Goal: Find specific page/section: Find specific page/section

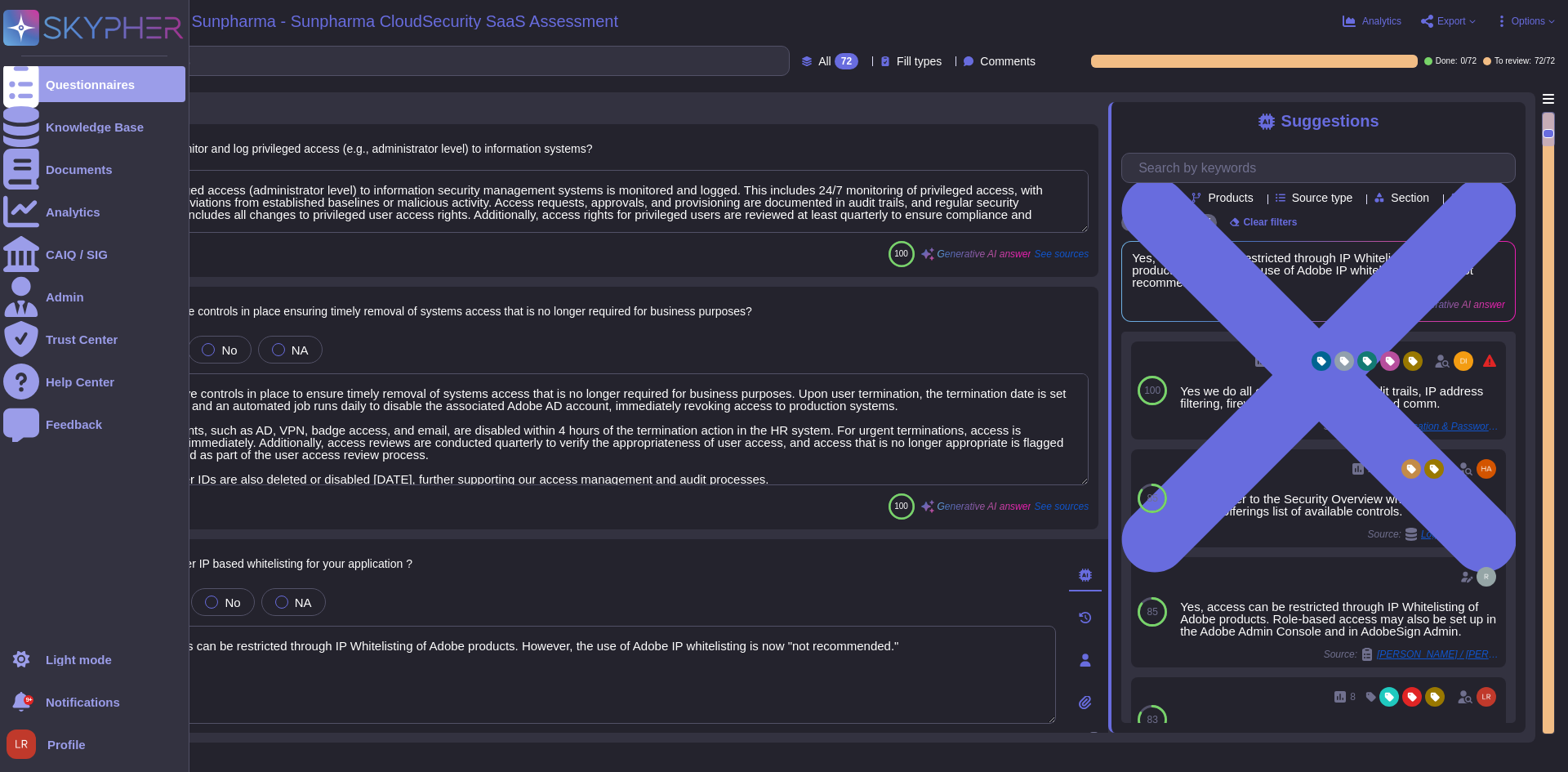
type textarea "Yes, privileged access (administrator level) to information security management…"
type textarea "Yes, we have controls in place to ensure timely removal of systems access that …"
type textarea "Yes, access can be restricted through IP Whitelisting of Adobe products. Howeve…"
type textarea "Yes, robust controls are in place to prevent unauthorized access to application…"
type textarea "Yes, strong and complex passwords are required for accessing application accoun…"
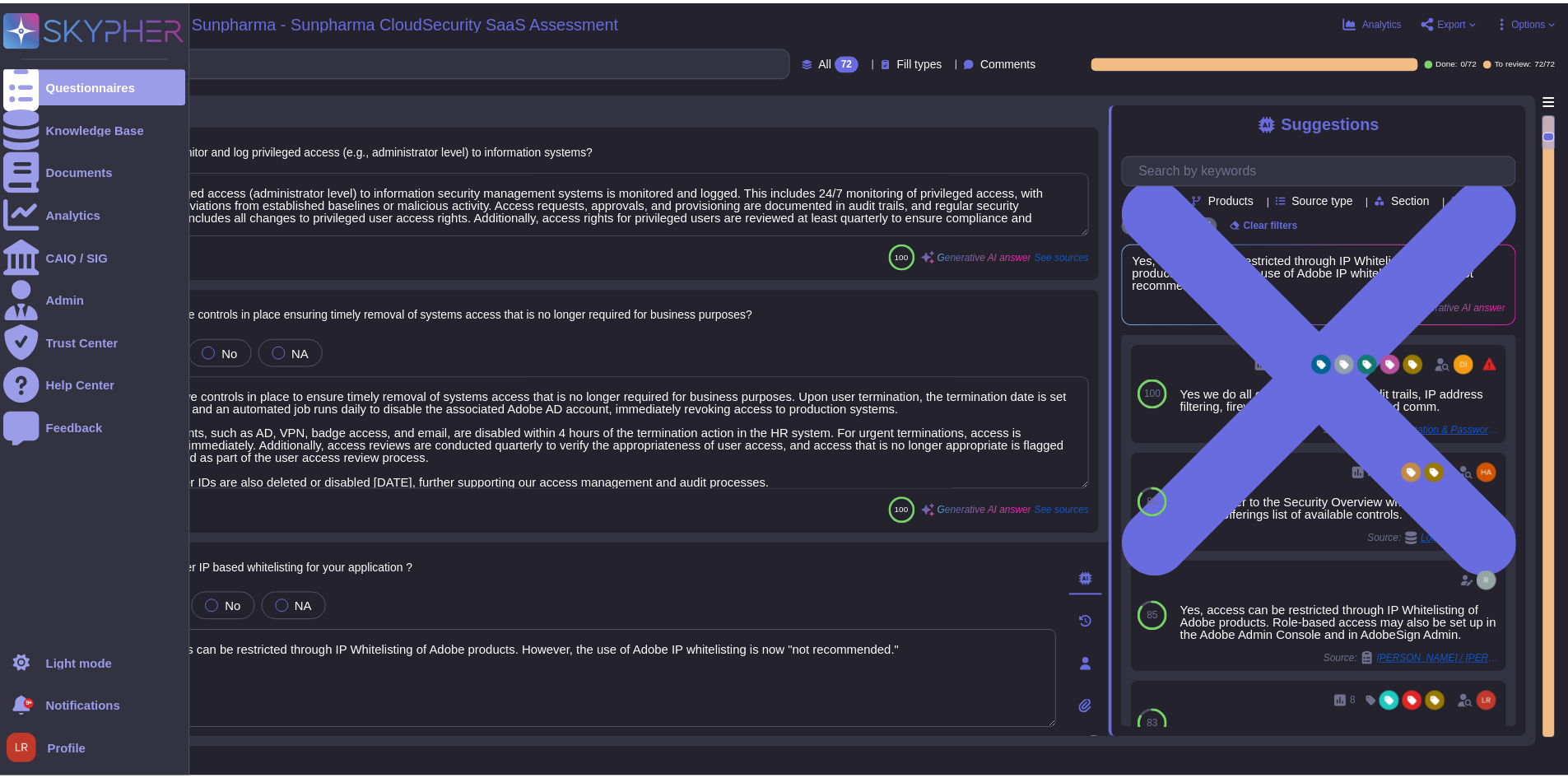
scroll to position [236, 0]
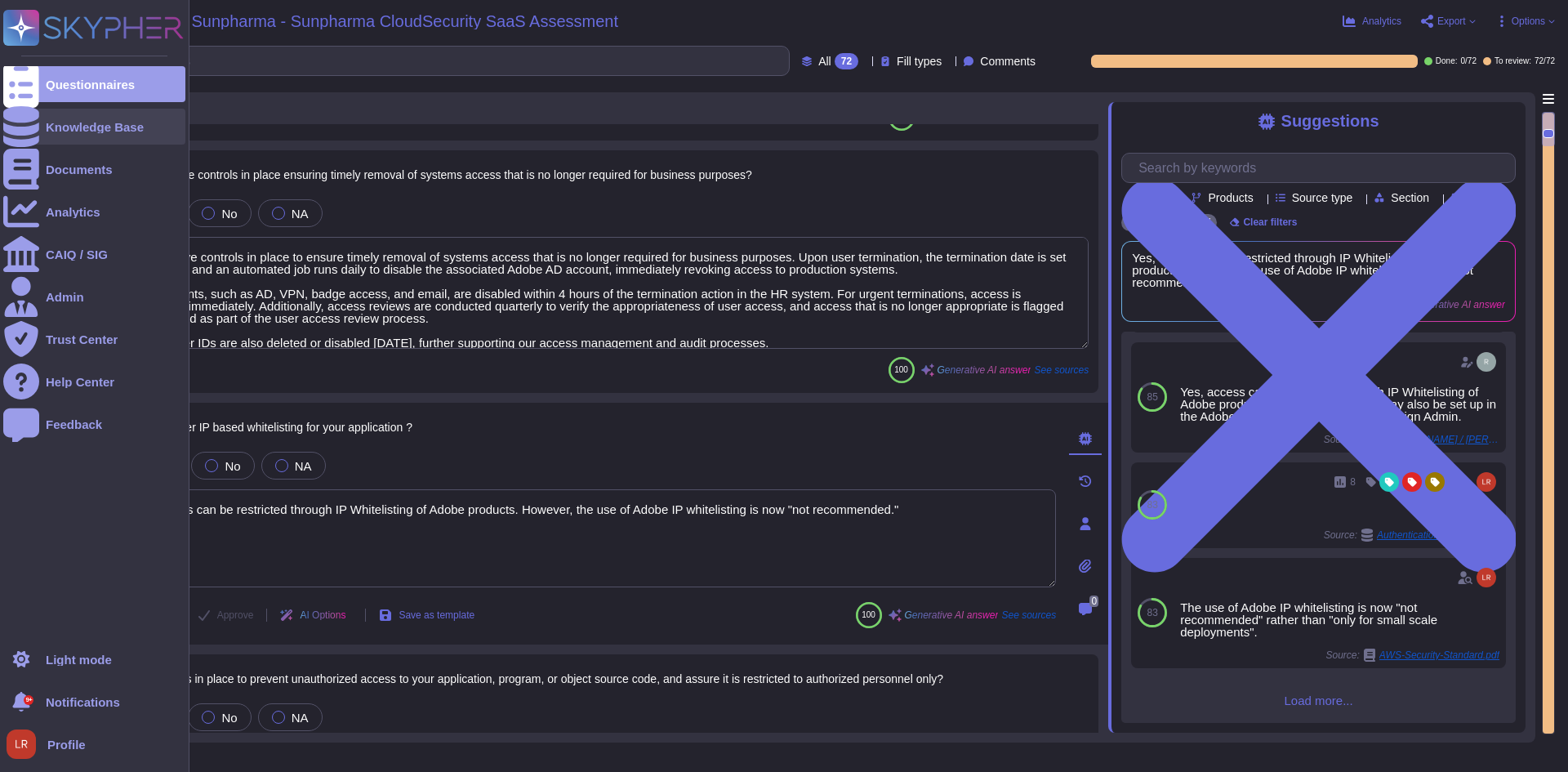
click at [45, 129] on div "Knowledge Base" at bounding box center [94, 126] width 182 height 36
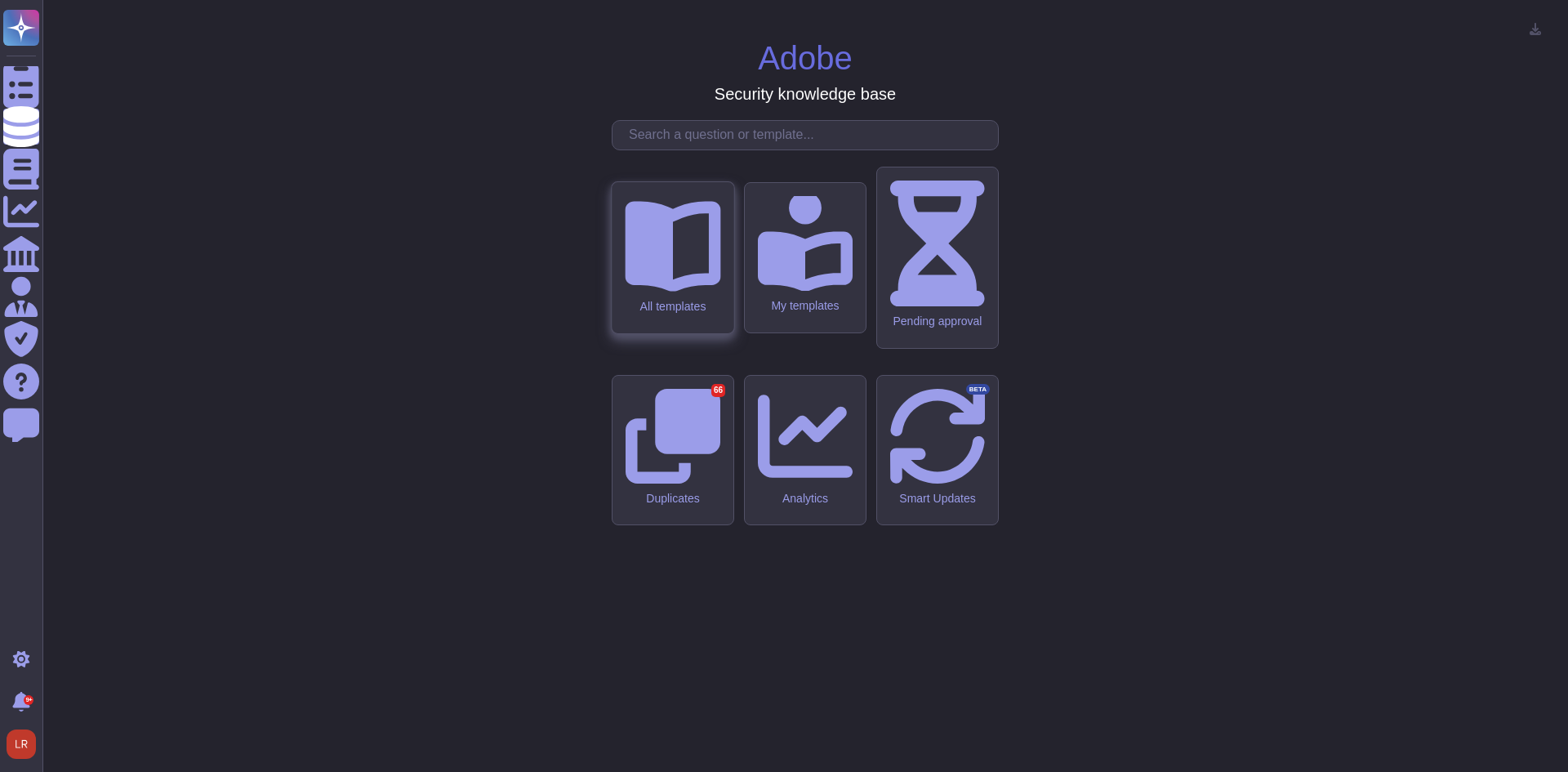
click at [689, 293] on icon at bounding box center [673, 246] width 96 height 90
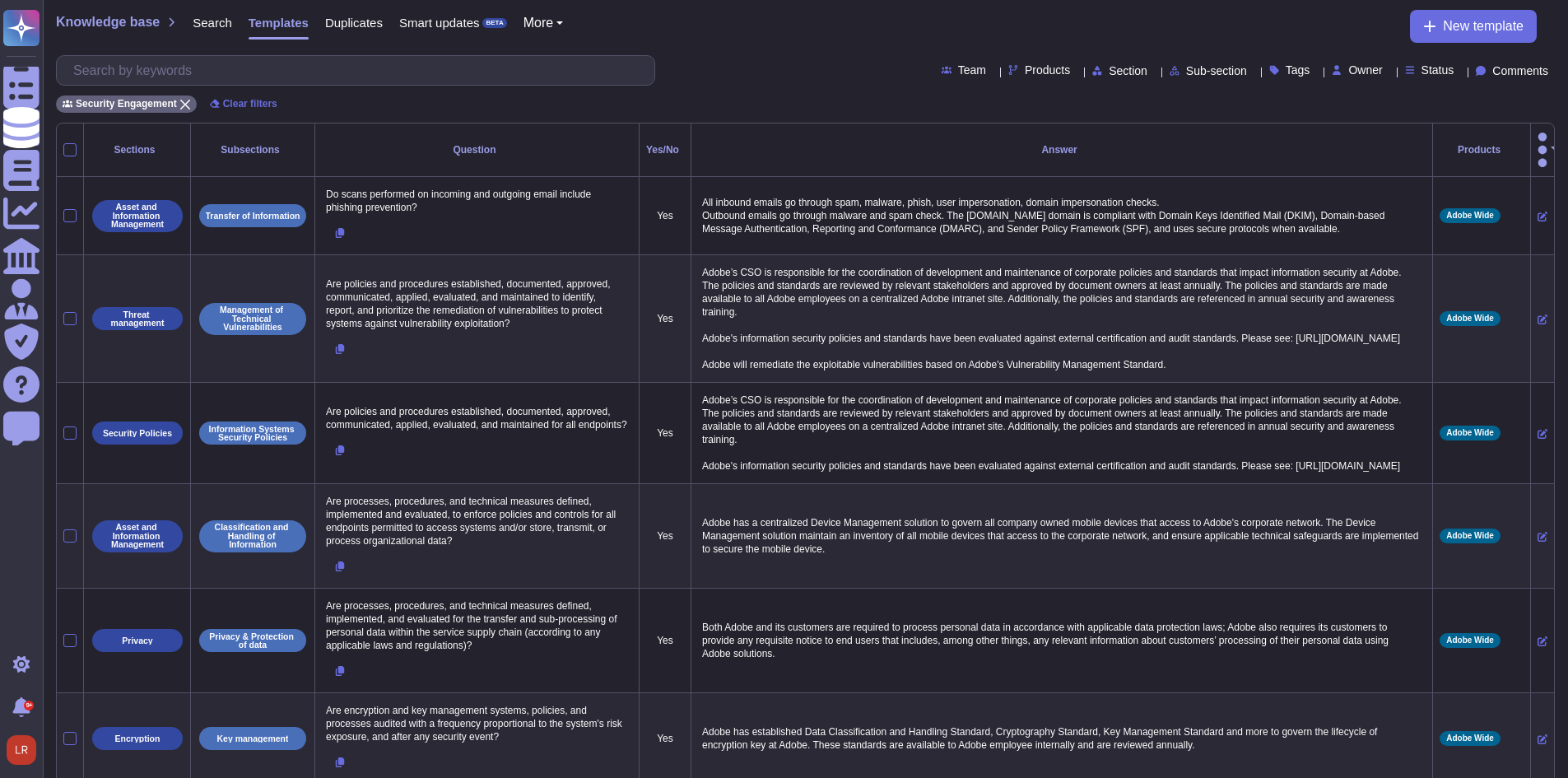
click at [1434, 69] on div "Status" at bounding box center [1433, 70] width 56 height 13
click at [1486, 234] on span "Unapproved changes" at bounding box center [1492, 234] width 117 height 14
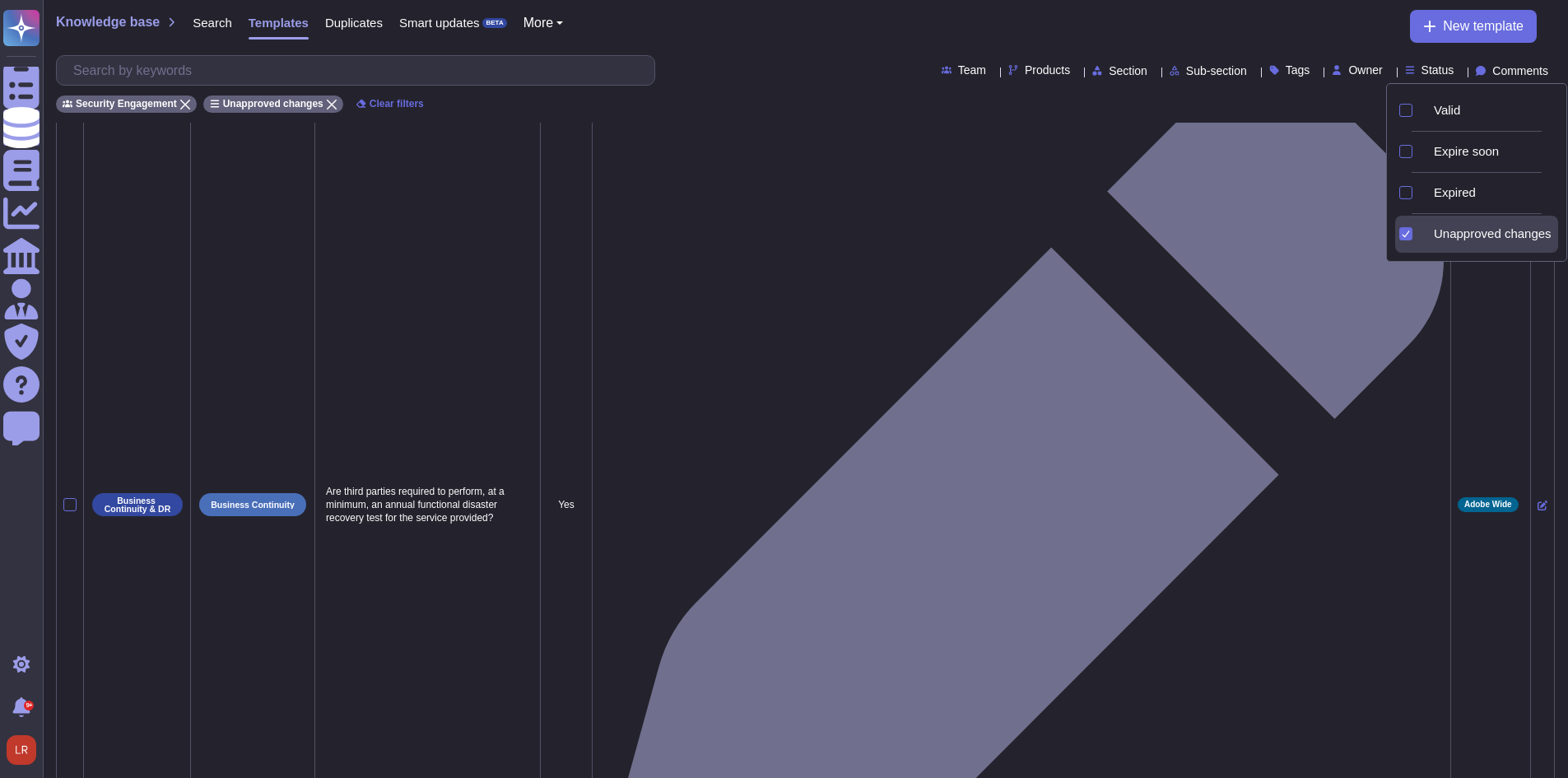
scroll to position [153, 0]
